Goal: Check status: Check status

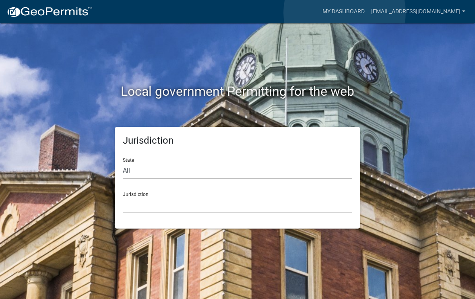
click at [345, 13] on link "My Dashboard" at bounding box center [344, 11] width 49 height 15
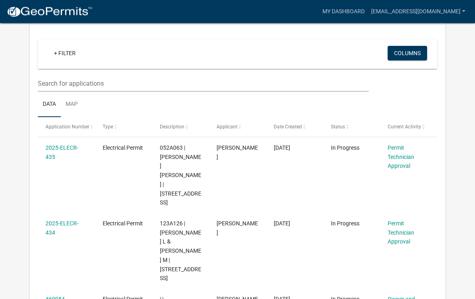
scroll to position [77, 0]
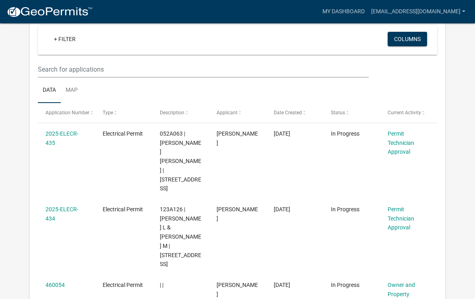
click at [178, 149] on span "052A063 | [PERSON_NAME] [PERSON_NAME] | [STREET_ADDRESS]" at bounding box center [181, 162] width 42 height 62
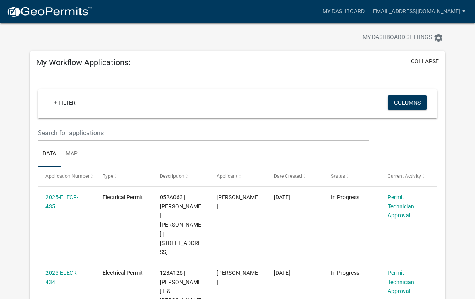
scroll to position [0, 0]
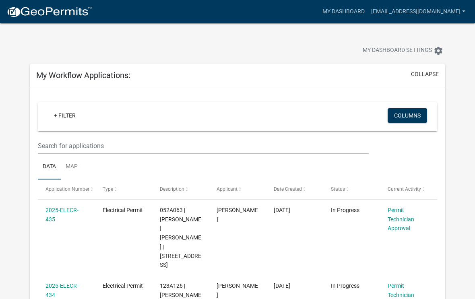
click at [398, 212] on link "Permit Technician Approval" at bounding box center [401, 219] width 27 height 25
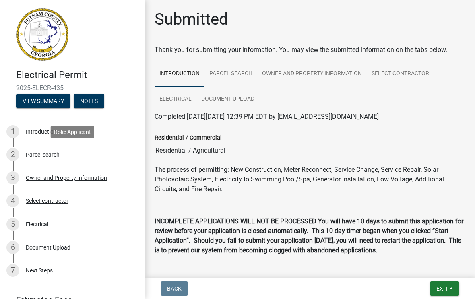
click at [55, 153] on div "Parcel search" at bounding box center [43, 155] width 34 height 6
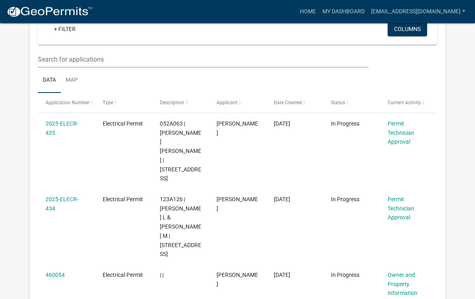
scroll to position [101, 0]
click at [188, 196] on span "123A126 | [PERSON_NAME] L & [PERSON_NAME] M | [STREET_ADDRESS]" at bounding box center [181, 227] width 42 height 62
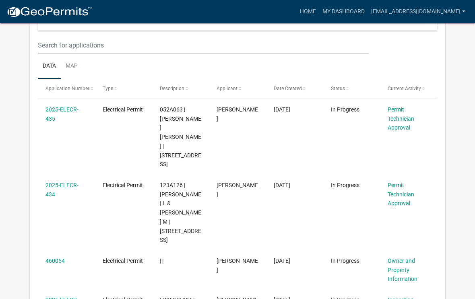
click at [56, 182] on link "2025-ELECR-434" at bounding box center [62, 190] width 33 height 16
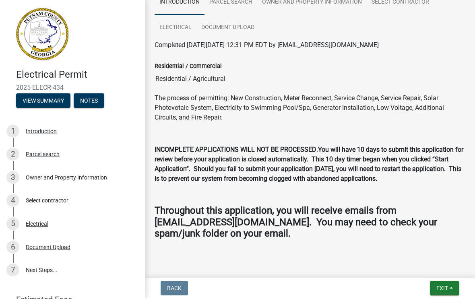
scroll to position [56, 0]
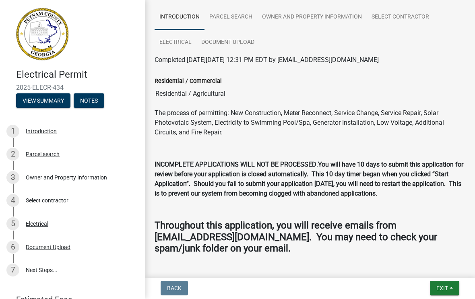
click at [48, 152] on div "Parcel search" at bounding box center [43, 155] width 34 height 6
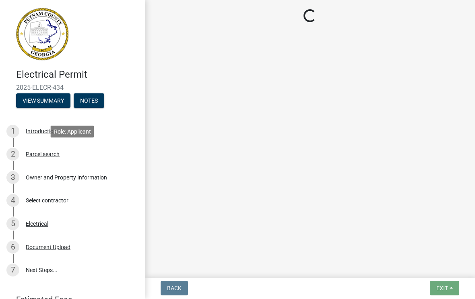
scroll to position [0, 0]
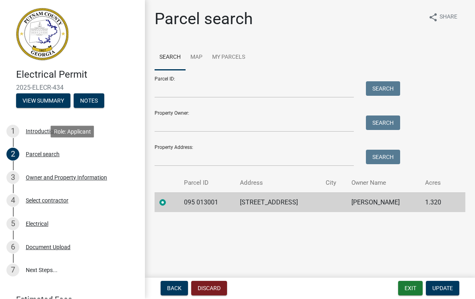
click at [99, 176] on div "Owner and Property Information" at bounding box center [66, 178] width 81 height 6
